Goal: Transaction & Acquisition: Purchase product/service

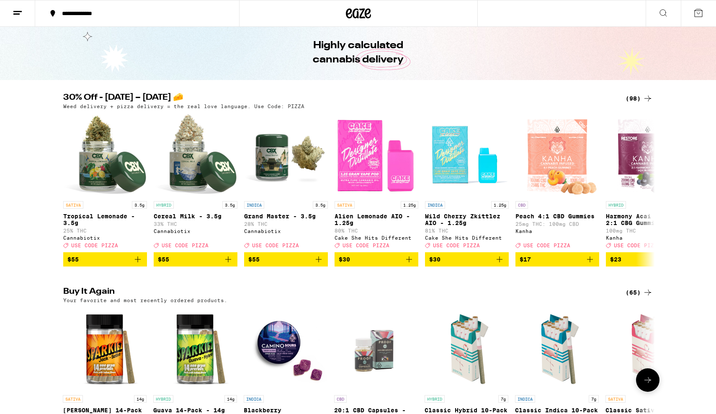
scroll to position [21, 0]
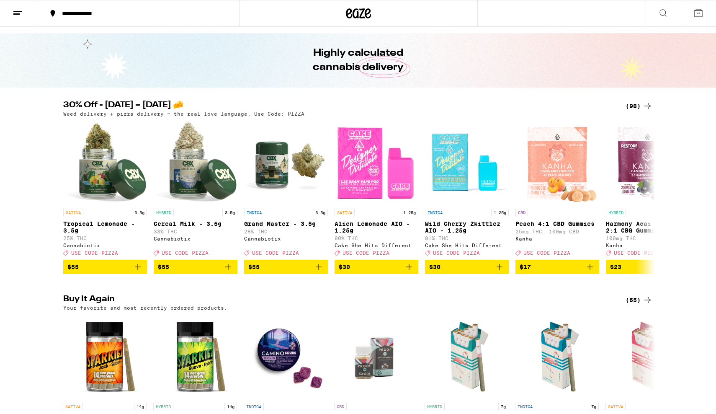
click at [638, 104] on div "(98)" at bounding box center [639, 106] width 27 height 10
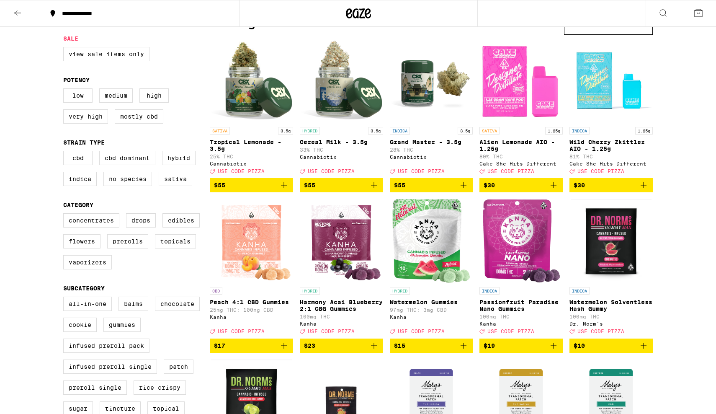
scroll to position [83, 0]
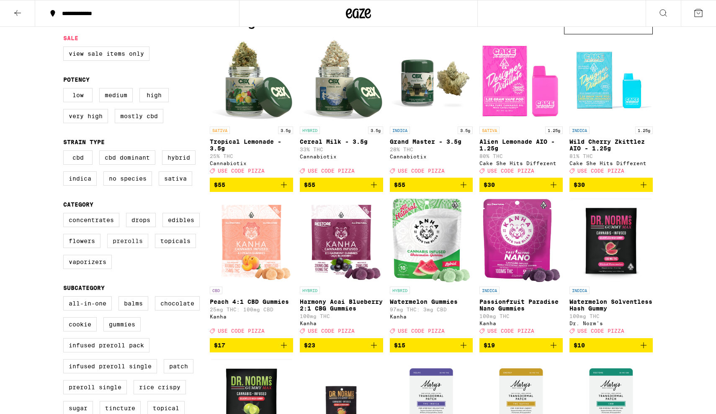
click at [133, 248] on label "Prerolls" at bounding box center [127, 241] width 41 height 14
click at [65, 214] on input "Prerolls" at bounding box center [65, 214] width 0 height 0
checkbox input "true"
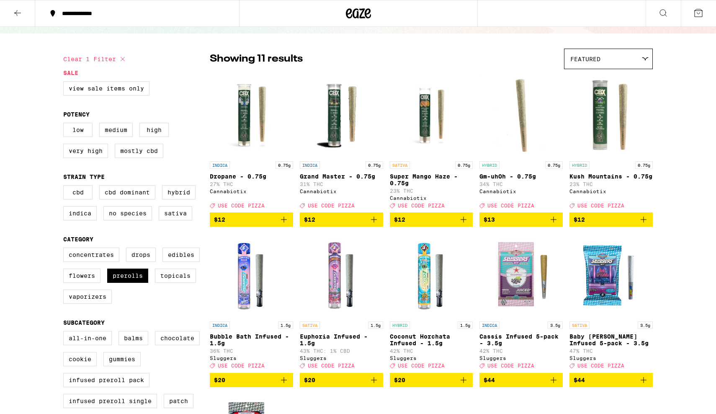
scroll to position [49, 0]
